Goal: Task Accomplishment & Management: Use online tool/utility

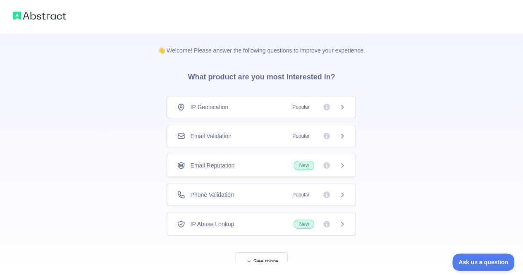
scroll to position [26, 0]
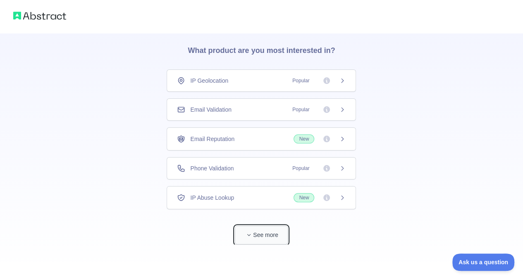
click at [263, 230] on button "See more" at bounding box center [261, 235] width 53 height 19
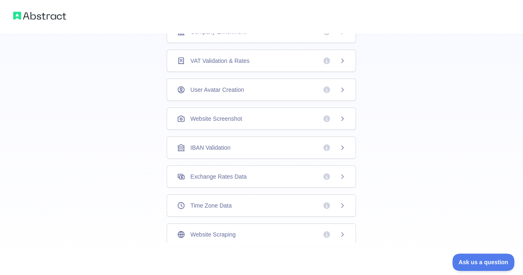
scroll to position [27, 0]
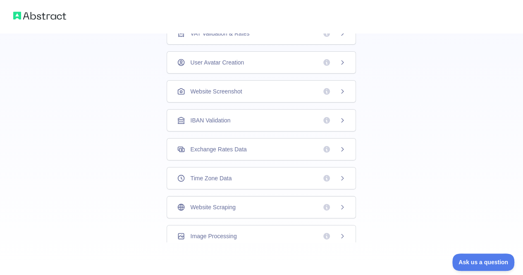
click at [210, 205] on span "Website Scraping" at bounding box center [212, 207] width 45 height 8
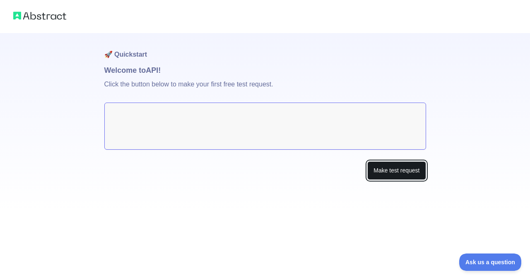
click at [399, 176] on button "Make test request" at bounding box center [396, 170] width 58 height 19
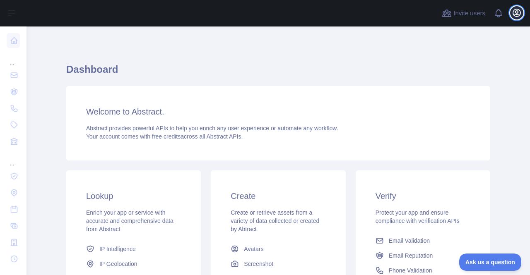
click at [514, 7] on button "Open user menu" at bounding box center [516, 12] width 13 height 13
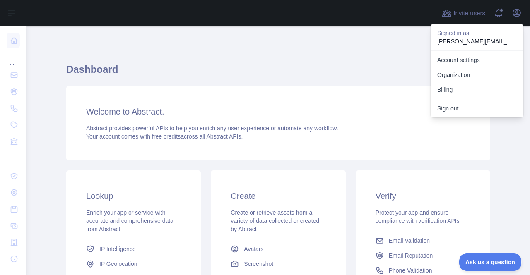
click at [281, 86] on div "Welcome to Abstract. Abstract provides powerful APIs to help you enrich any use…" at bounding box center [278, 123] width 424 height 74
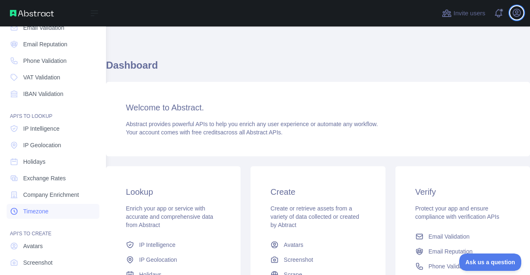
scroll to position [89, 0]
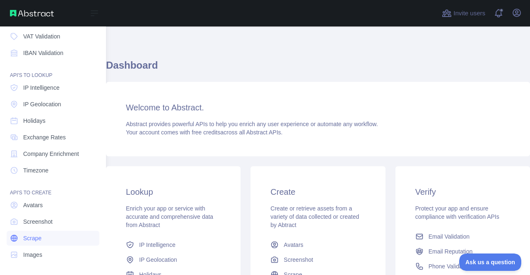
click at [50, 240] on link "Scrape" at bounding box center [53, 238] width 93 height 15
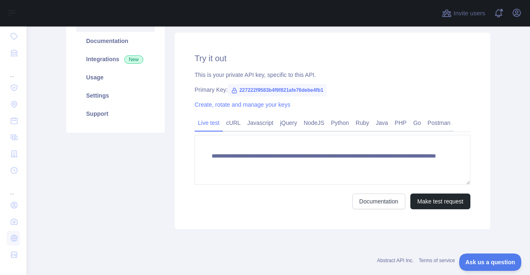
scroll to position [103, 0]
click at [262, 106] on link "Create, rotate and manage your keys" at bounding box center [242, 104] width 96 height 7
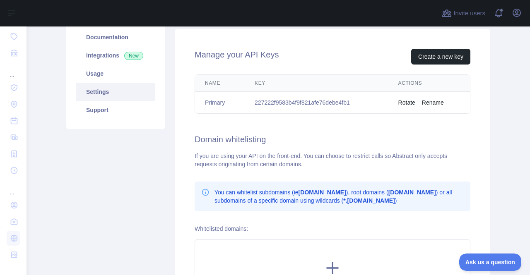
scroll to position [108, 0]
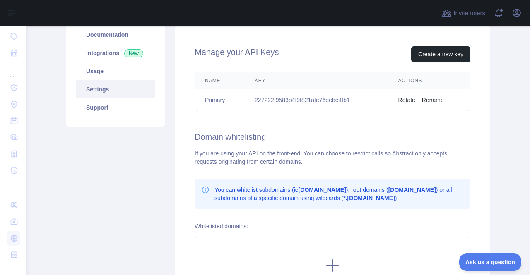
click at [307, 104] on td "227222f9583b4f9f821afe76debe4fb1" at bounding box center [317, 100] width 144 height 22
click at [312, 98] on td "227222f9583b4f9f821afe76debe4fb1" at bounding box center [317, 100] width 144 height 22
drag, startPoint x: 345, startPoint y: 98, endPoint x: 227, endPoint y: 105, distance: 118.1
click at [227, 105] on tr "Primary 227222f9583b4f9f821afe76debe4fb1 Rotate Rename" at bounding box center [332, 100] width 275 height 22
click at [245, 101] on td "227222f9583b4f9f821afe76debe4fb1" at bounding box center [317, 100] width 144 height 22
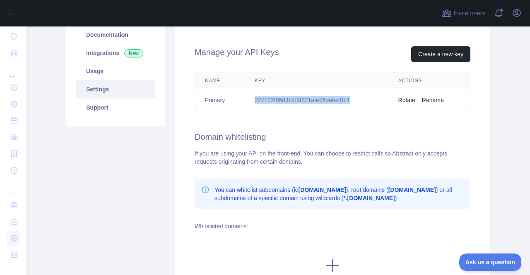
drag, startPoint x: 252, startPoint y: 99, endPoint x: 359, endPoint y: 92, distance: 106.6
click at [359, 92] on td "227222f9583b4f9f821afe76debe4fb1" at bounding box center [317, 100] width 144 height 22
copy td "227222f9583b4f9f821afe76debe4fb1"
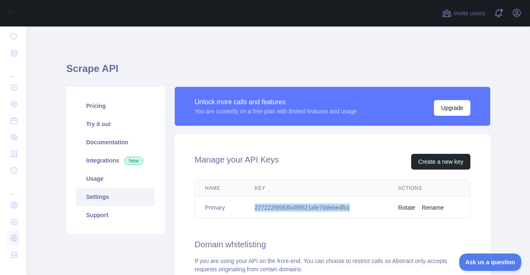
scroll to position [0, 0]
